Goal: Transaction & Acquisition: Purchase product/service

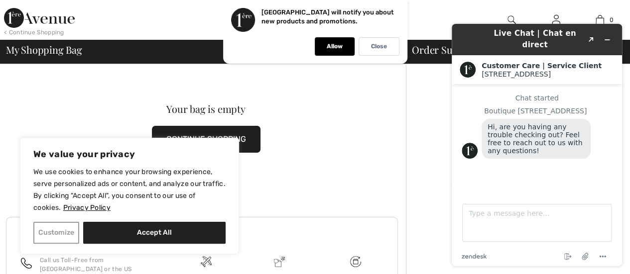
click at [50, 232] on button "Customize" at bounding box center [56, 233] width 46 height 22
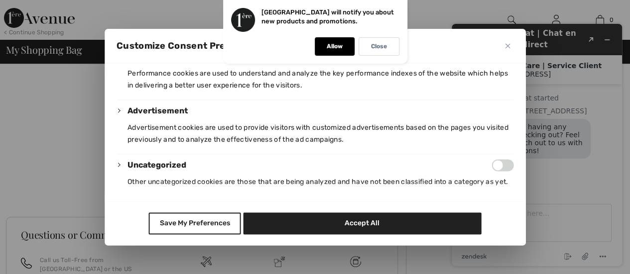
scroll to position [259, 0]
click at [176, 219] on button "Save My Preferences" at bounding box center [195, 224] width 92 height 22
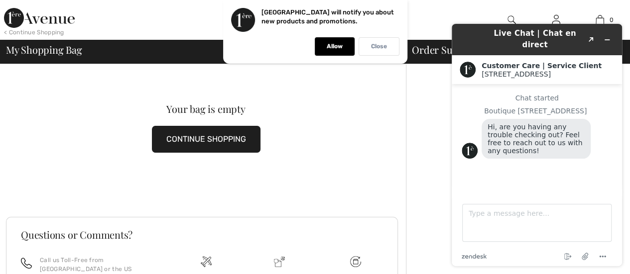
click at [383, 44] on p "Close" at bounding box center [379, 46] width 16 height 7
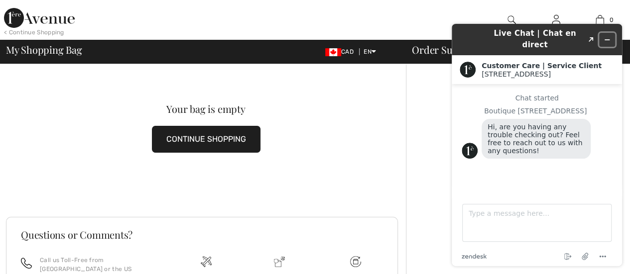
click at [606, 36] on icon "Minimize widget" at bounding box center [606, 39] width 7 height 7
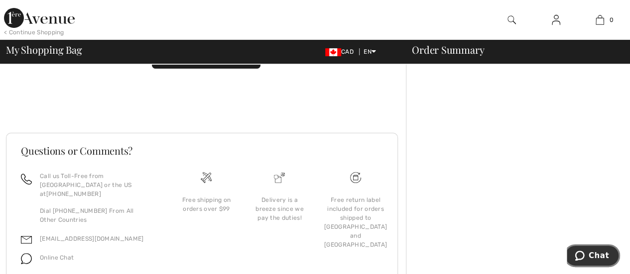
scroll to position [100, 0]
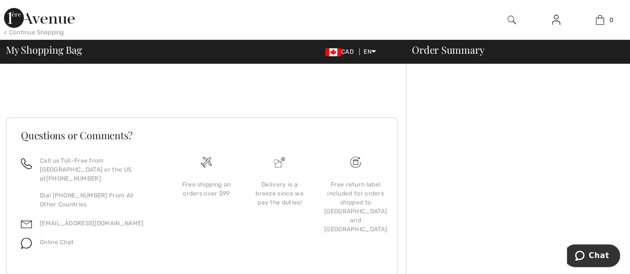
click at [43, 12] on img at bounding box center [39, 18] width 71 height 20
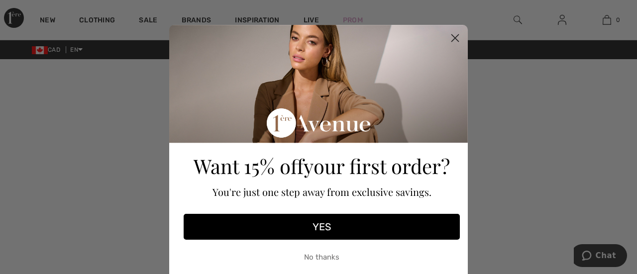
click at [453, 37] on icon "Close dialog" at bounding box center [455, 38] width 7 height 7
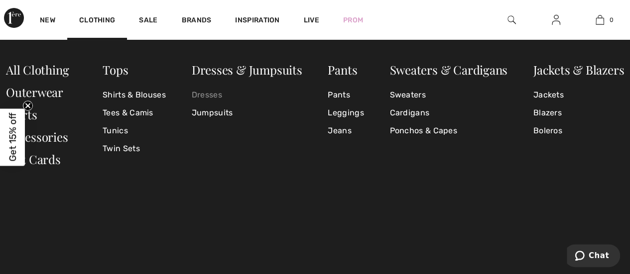
click at [208, 96] on link "Dresses" at bounding box center [247, 95] width 110 height 18
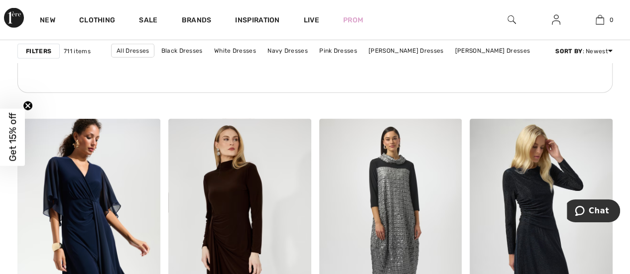
scroll to position [1194, 0]
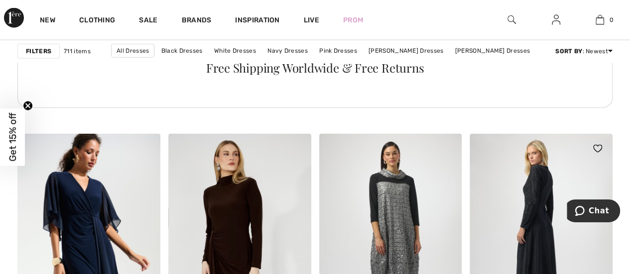
click at [531, 211] on img at bounding box center [540, 241] width 143 height 214
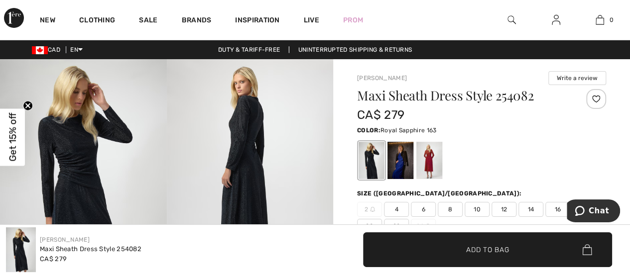
click at [396, 159] on div at bounding box center [400, 160] width 26 height 37
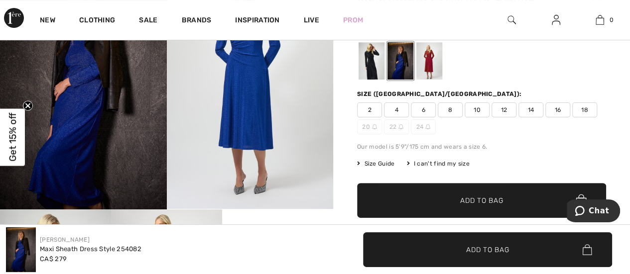
scroll to position [50, 0]
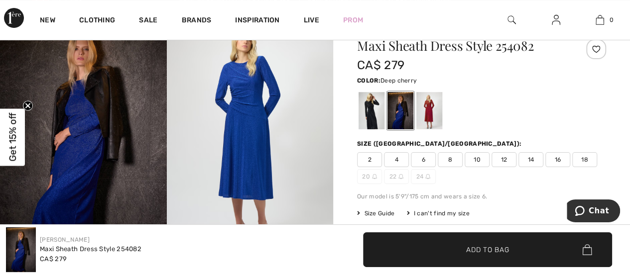
click at [432, 118] on div at bounding box center [429, 110] width 26 height 37
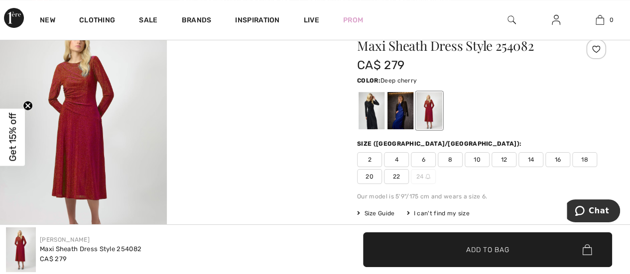
click at [503, 163] on span "12" at bounding box center [503, 159] width 25 height 15
click at [392, 113] on div at bounding box center [400, 110] width 26 height 37
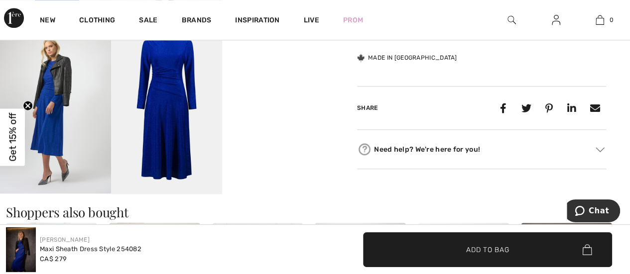
scroll to position [398, 0]
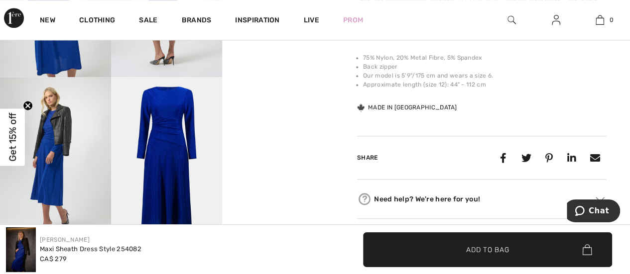
click at [432, 257] on span "✔ Added to Bag Add to Bag" at bounding box center [487, 249] width 249 height 35
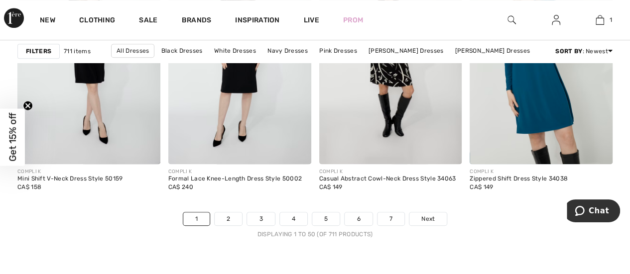
scroll to position [4081, 0]
click at [423, 214] on span "Next" at bounding box center [427, 218] width 13 height 9
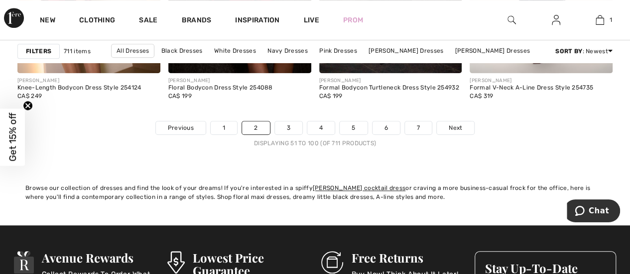
scroll to position [4181, 0]
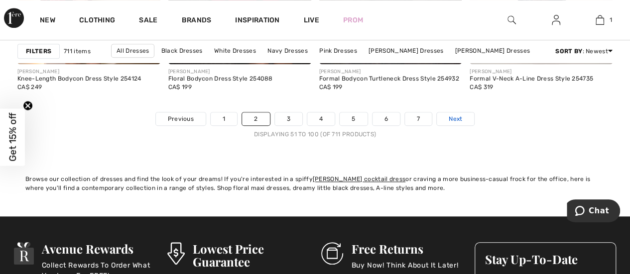
click at [456, 118] on span "Next" at bounding box center [454, 118] width 13 height 9
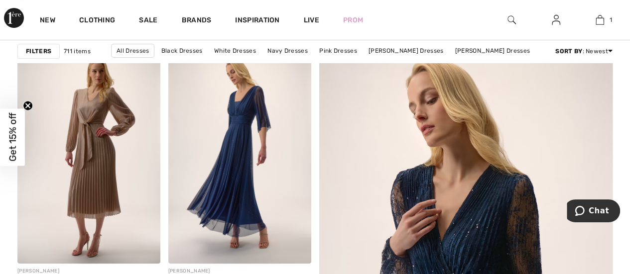
scroll to position [100, 0]
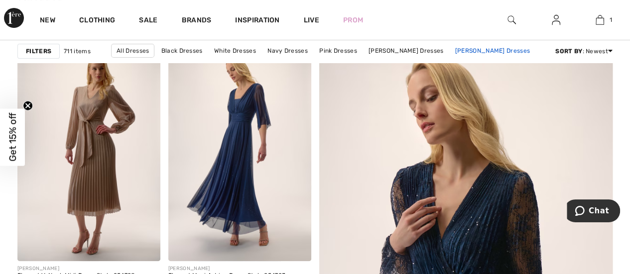
click at [494, 52] on link "[PERSON_NAME] Dresses" at bounding box center [492, 50] width 85 height 13
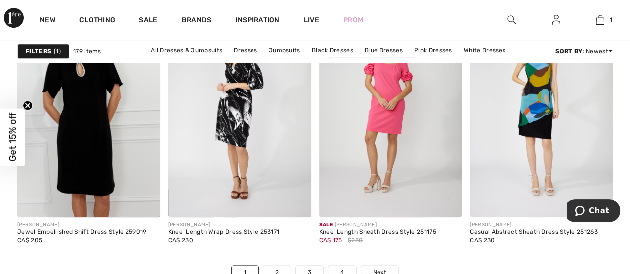
scroll to position [4031, 0]
